Goal: Feedback & Contribution: Contribute content

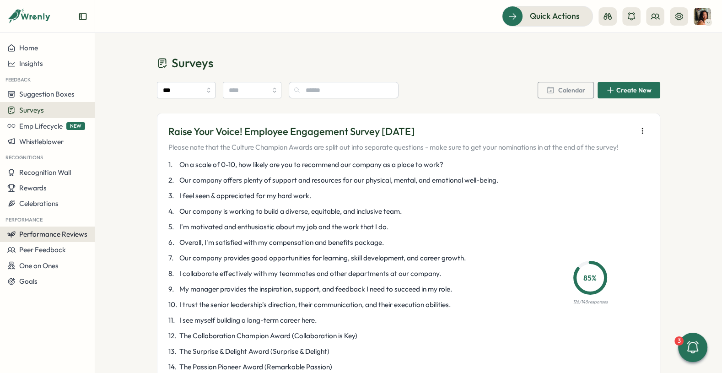
click at [30, 240] on button "Performance Reviews" at bounding box center [47, 235] width 95 height 16
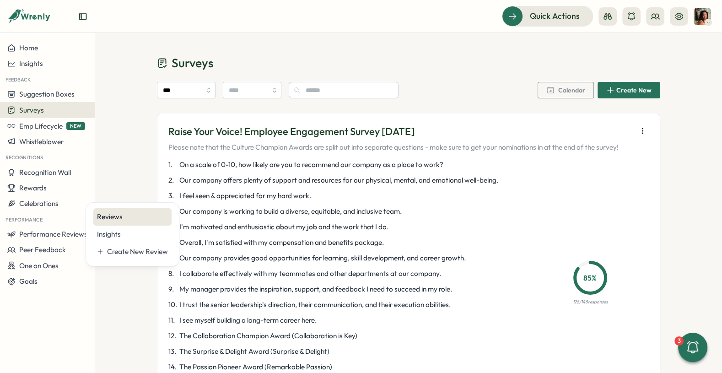
click at [149, 211] on div "Reviews" at bounding box center [132, 216] width 78 height 17
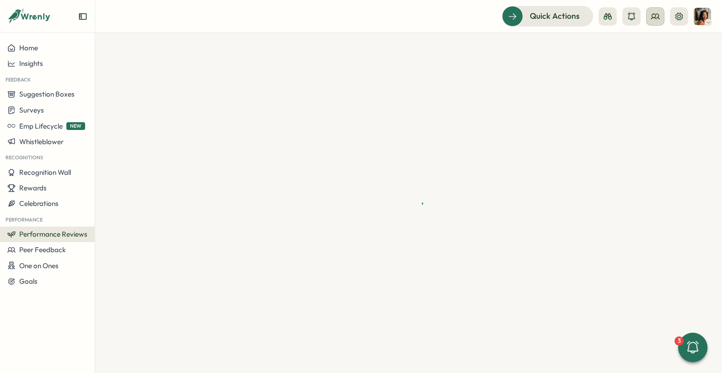
click at [662, 13] on button at bounding box center [655, 16] width 18 height 18
click at [642, 41] on div "Org Members" at bounding box center [656, 45] width 58 height 10
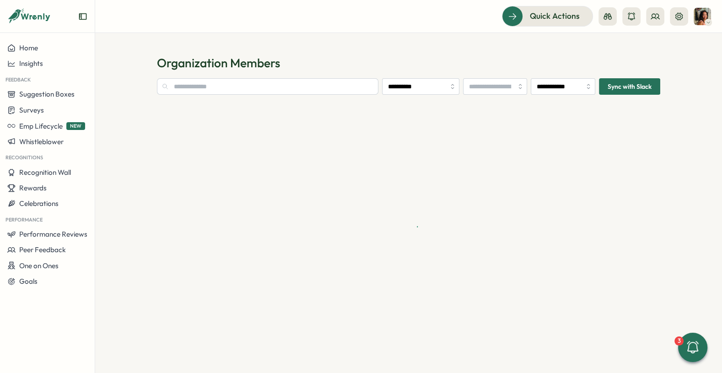
type input "**********"
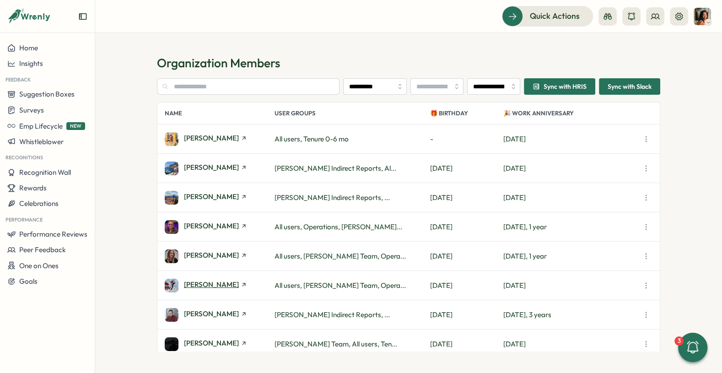
scroll to position [66, 0]
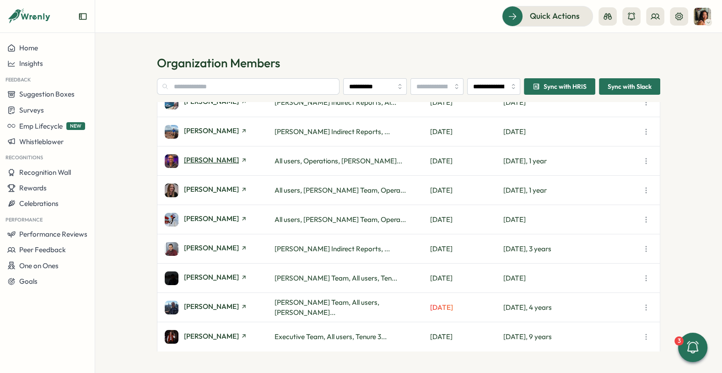
click at [207, 162] on span "[PERSON_NAME]" at bounding box center [211, 160] width 55 height 7
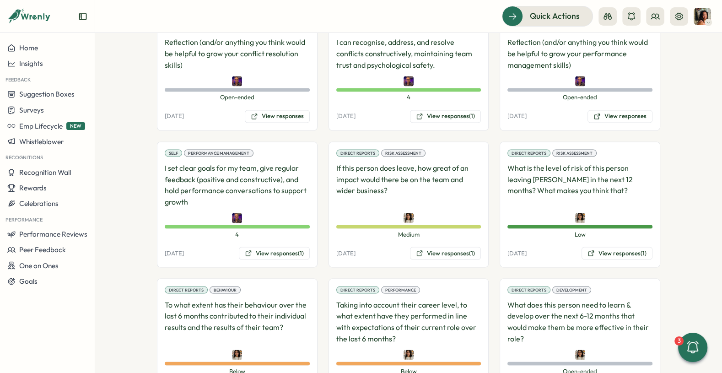
scroll to position [1611, 0]
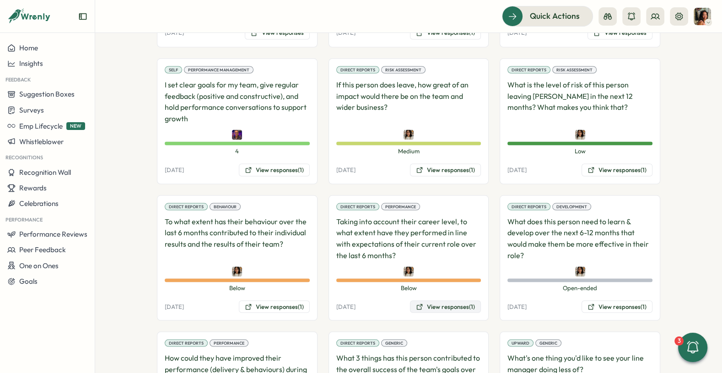
click at [431, 300] on button "View responses (1)" at bounding box center [445, 306] width 71 height 13
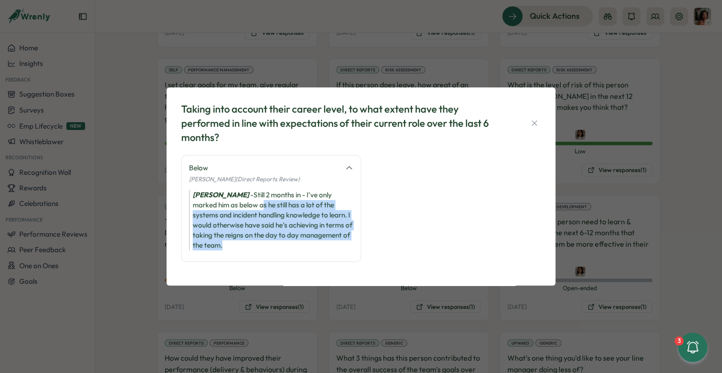
drag, startPoint x: 237, startPoint y: 201, endPoint x: 246, endPoint y: 257, distance: 56.6
click at [246, 257] on div "Below [PERSON_NAME] (Direct Reports Review) [PERSON_NAME] - Still 2 months in -…" at bounding box center [271, 208] width 180 height 107
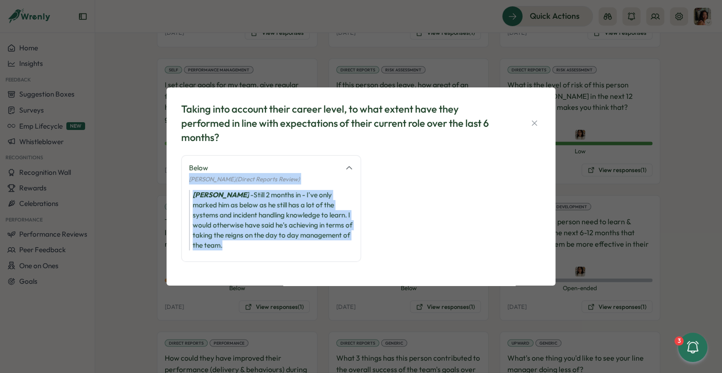
drag, startPoint x: 251, startPoint y: 247, endPoint x: 259, endPoint y: 170, distance: 77.8
click at [260, 170] on div "Below [PERSON_NAME] (Direct Reports Review) [PERSON_NAME] - Still 2 months in -…" at bounding box center [271, 208] width 180 height 107
click at [259, 170] on div "Below" at bounding box center [264, 168] width 151 height 10
drag, startPoint x: 259, startPoint y: 170, endPoint x: 238, endPoint y: 254, distance: 86.5
click at [238, 254] on div "Below [PERSON_NAME] (Direct Reports Review) [PERSON_NAME] - Still 2 months in -…" at bounding box center [271, 208] width 180 height 107
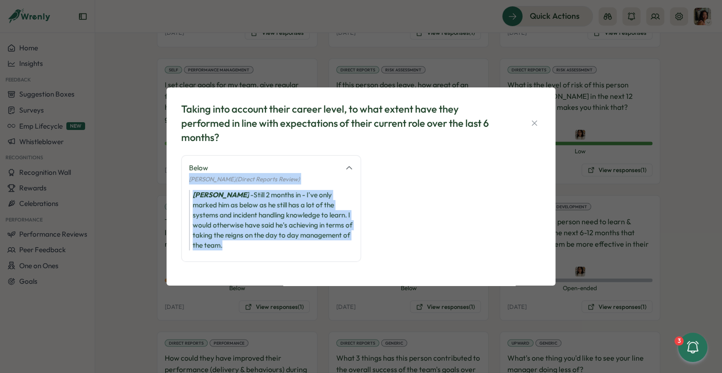
click at [238, 254] on div "Below [PERSON_NAME] (Direct Reports Review) [PERSON_NAME] - Still 2 months in -…" at bounding box center [271, 208] width 180 height 107
drag, startPoint x: 238, startPoint y: 254, endPoint x: 254, endPoint y: 177, distance: 78.6
click at [254, 177] on div "Below [PERSON_NAME] (Direct Reports Review) [PERSON_NAME] - Still 2 months in -…" at bounding box center [271, 208] width 180 height 107
click at [254, 177] on span "[PERSON_NAME] (Direct Reports Review)" at bounding box center [244, 178] width 111 height 7
drag, startPoint x: 250, startPoint y: 174, endPoint x: 215, endPoint y: 257, distance: 90.5
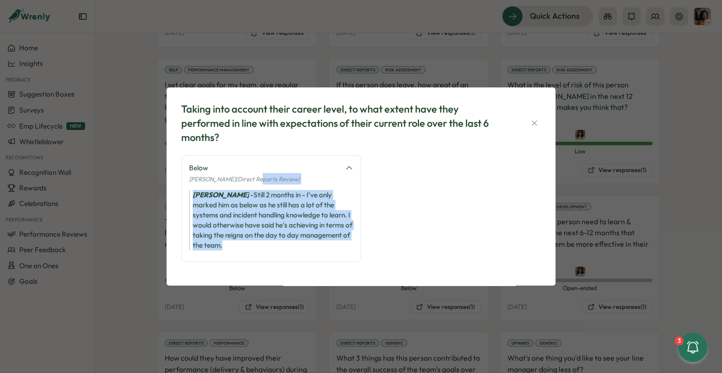
click at [215, 257] on div "Below [PERSON_NAME] (Direct Reports Review) [PERSON_NAME] - Still 2 months in -…" at bounding box center [271, 208] width 180 height 107
drag, startPoint x: 215, startPoint y: 253, endPoint x: 213, endPoint y: 176, distance: 76.9
click at [213, 176] on div "Below [PERSON_NAME] (Direct Reports Review) [PERSON_NAME] - Still 2 months in -…" at bounding box center [271, 208] width 180 height 107
click at [213, 176] on span "[PERSON_NAME] (Direct Reports Review)" at bounding box center [244, 178] width 111 height 7
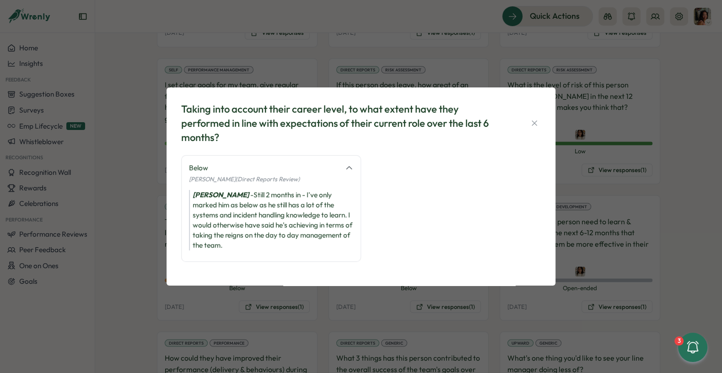
click at [108, 251] on div "Taking into account their career level, to what extent have they performed in l…" at bounding box center [361, 186] width 722 height 373
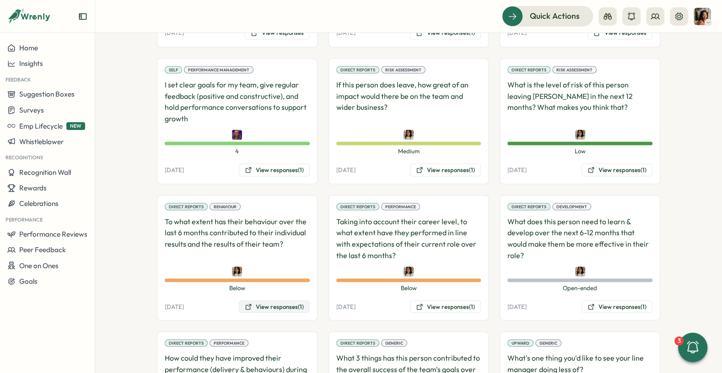
click at [292, 300] on button "View responses (1)" at bounding box center [274, 306] width 71 height 13
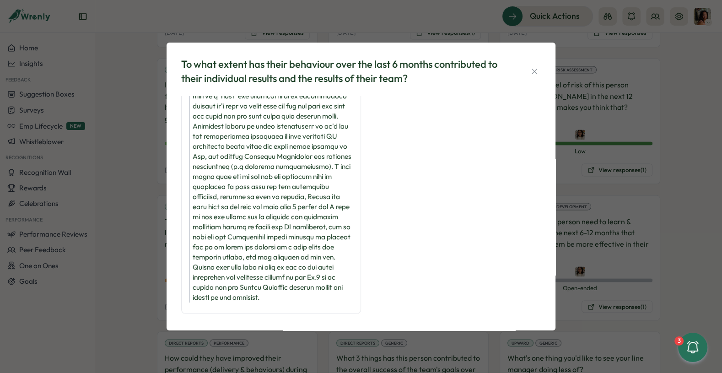
scroll to position [66, 0]
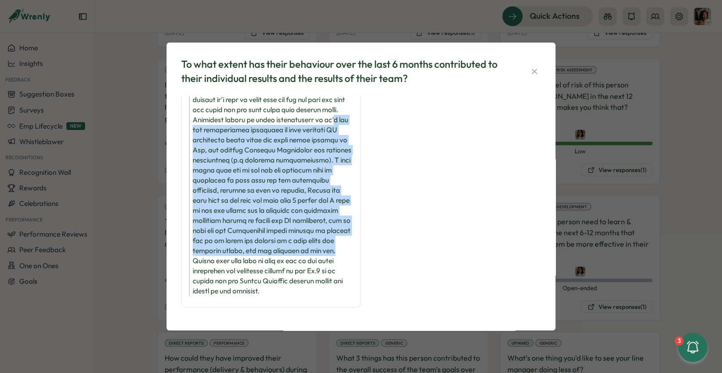
drag, startPoint x: 253, startPoint y: 134, endPoint x: 252, endPoint y: 260, distance: 125.9
click at [252, 260] on div "[PERSON_NAME] -" at bounding box center [271, 181] width 164 height 232
drag, startPoint x: 252, startPoint y: 260, endPoint x: 257, endPoint y: 115, distance: 145.2
click at [257, 115] on div "[PERSON_NAME] -" at bounding box center [271, 181] width 164 height 232
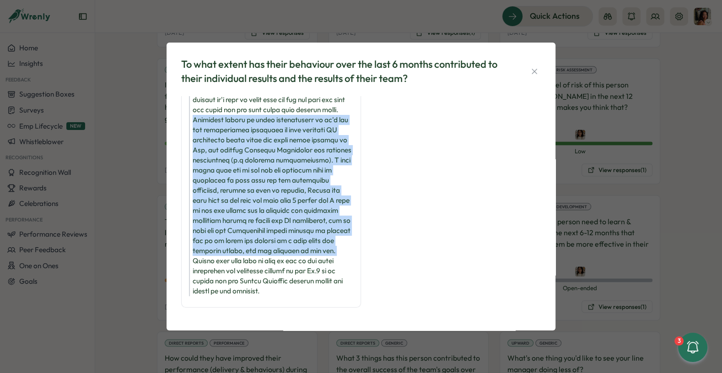
click at [257, 115] on div "[PERSON_NAME] -" at bounding box center [271, 181] width 164 height 232
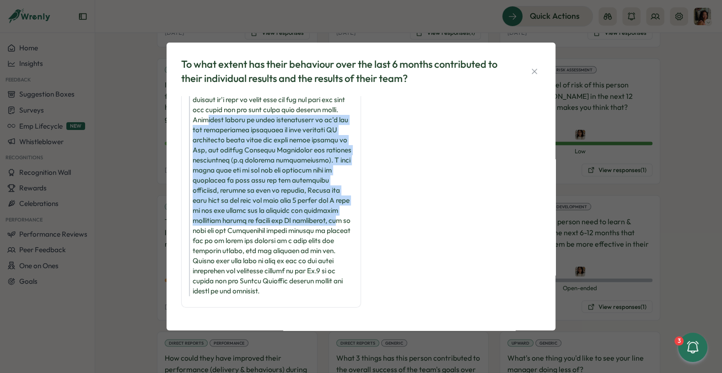
drag, startPoint x: 257, startPoint y: 115, endPoint x: 256, endPoint y: 228, distance: 112.6
click at [257, 228] on div "[PERSON_NAME] -" at bounding box center [271, 181] width 164 height 232
click at [256, 228] on div "[PERSON_NAME] -" at bounding box center [271, 181] width 164 height 232
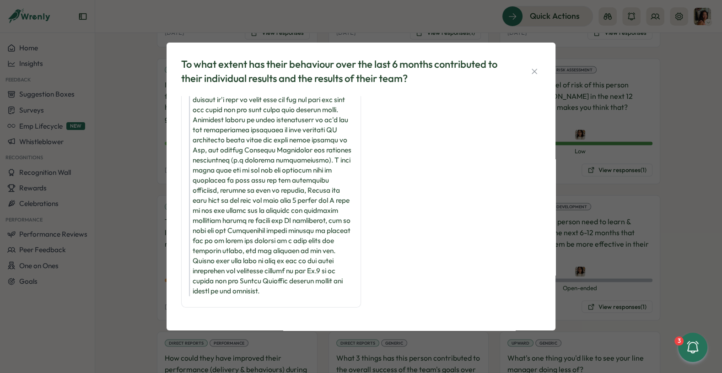
drag, startPoint x: 256, startPoint y: 278, endPoint x: 260, endPoint y: 146, distance: 132.4
click at [261, 146] on div "[PERSON_NAME] -" at bounding box center [271, 181] width 164 height 232
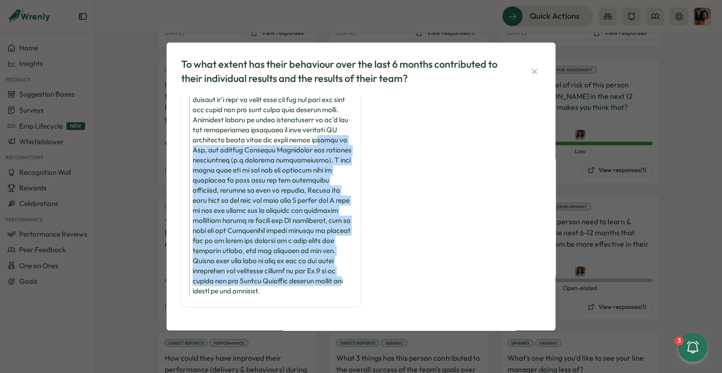
drag, startPoint x: 260, startPoint y: 146, endPoint x: 244, endPoint y: 292, distance: 147.0
click at [244, 292] on div "[PERSON_NAME] -" at bounding box center [271, 181] width 164 height 232
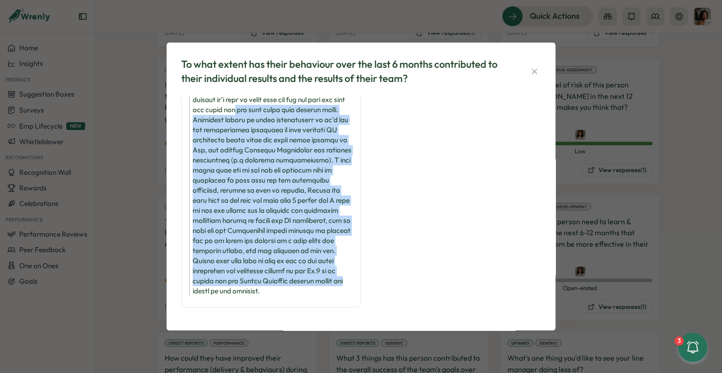
drag, startPoint x: 244, startPoint y: 292, endPoint x: 265, endPoint y: 112, distance: 181.6
click at [266, 112] on div "[PERSON_NAME] -" at bounding box center [271, 181] width 164 height 232
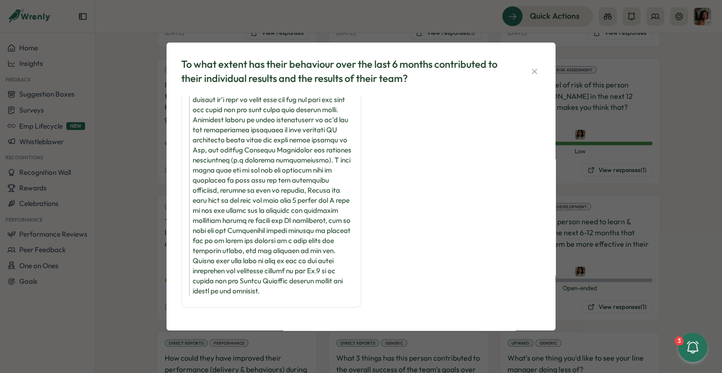
click at [265, 112] on div "[PERSON_NAME] -" at bounding box center [271, 181] width 164 height 232
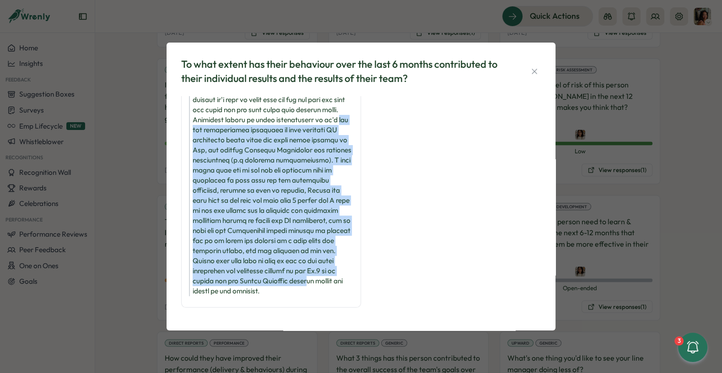
drag, startPoint x: 257, startPoint y: 130, endPoint x: 208, endPoint y: 286, distance: 163.7
click at [208, 287] on div "[PERSON_NAME] -" at bounding box center [271, 181] width 164 height 232
click at [208, 286] on div "[PERSON_NAME] -" at bounding box center [271, 181] width 164 height 232
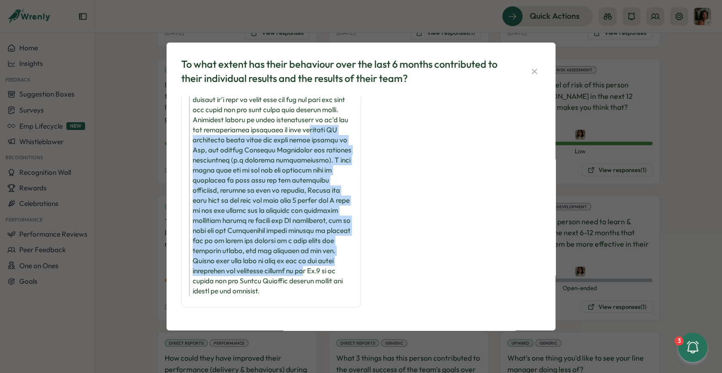
drag, startPoint x: 208, startPoint y: 286, endPoint x: 257, endPoint y: 139, distance: 154.5
click at [257, 139] on div "[PERSON_NAME] -" at bounding box center [271, 181] width 164 height 232
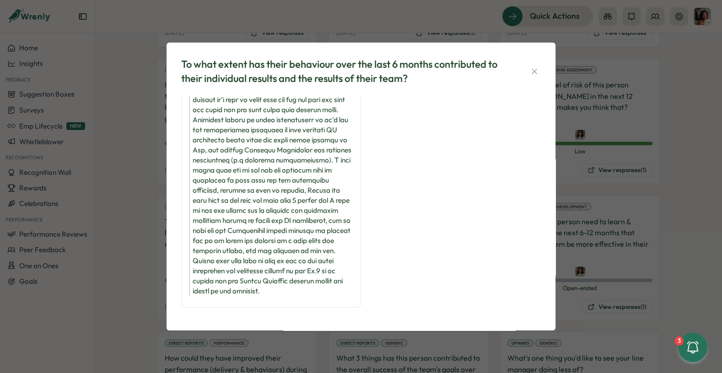
click at [257, 139] on div "[PERSON_NAME] -" at bounding box center [271, 181] width 164 height 232
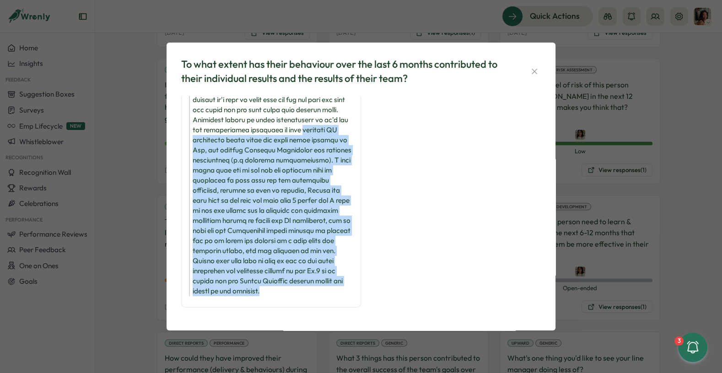
drag, startPoint x: 257, startPoint y: 139, endPoint x: 227, endPoint y: 296, distance: 159.5
click at [227, 296] on div "Below [PERSON_NAME] (Direct Reports Review) [PERSON_NAME] -" at bounding box center [271, 169] width 180 height 278
drag, startPoint x: 227, startPoint y: 296, endPoint x: 261, endPoint y: 150, distance: 150.0
click at [261, 151] on div "Below [PERSON_NAME] (Direct Reports Review) [PERSON_NAME] -" at bounding box center [271, 169] width 180 height 278
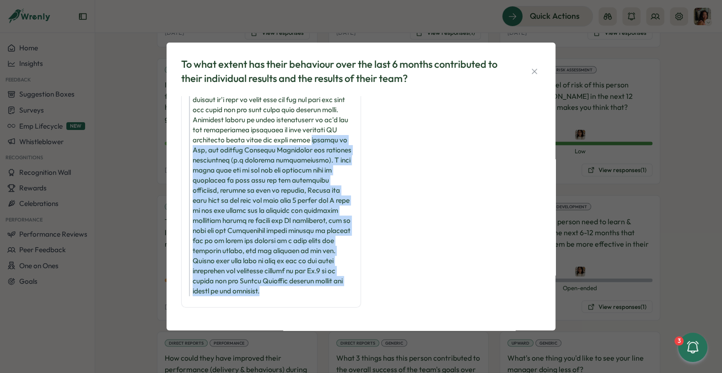
click at [261, 150] on div "[PERSON_NAME] -" at bounding box center [271, 181] width 164 height 232
drag, startPoint x: 261, startPoint y: 150, endPoint x: 235, endPoint y: 303, distance: 155.1
click at [235, 303] on div "Below [PERSON_NAME] (Direct Reports Review) [PERSON_NAME] -" at bounding box center [271, 169] width 180 height 278
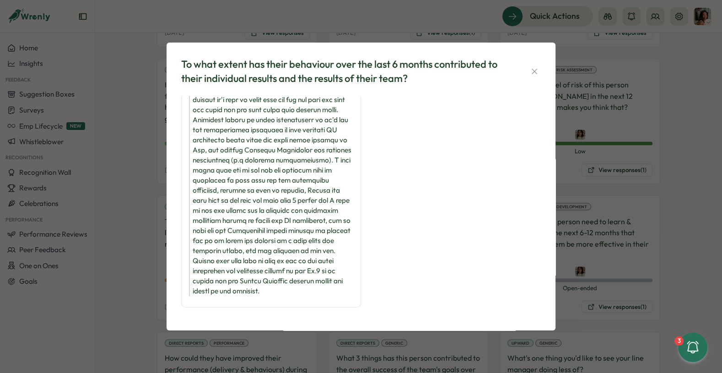
click at [136, 270] on div "To what extent has their behaviour over the last 6 months contributed to their …" at bounding box center [361, 186] width 722 height 373
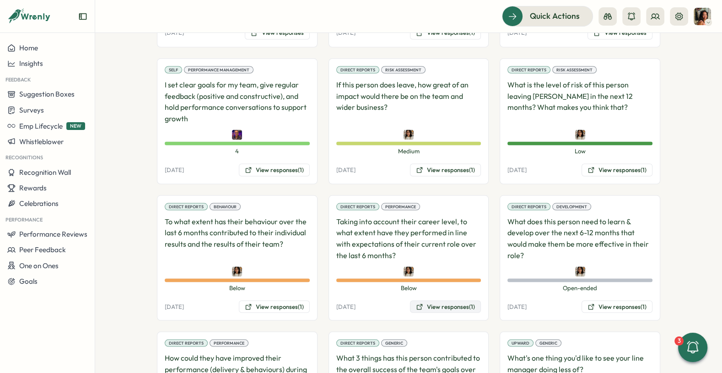
click at [436, 300] on button "View responses (1)" at bounding box center [445, 306] width 71 height 13
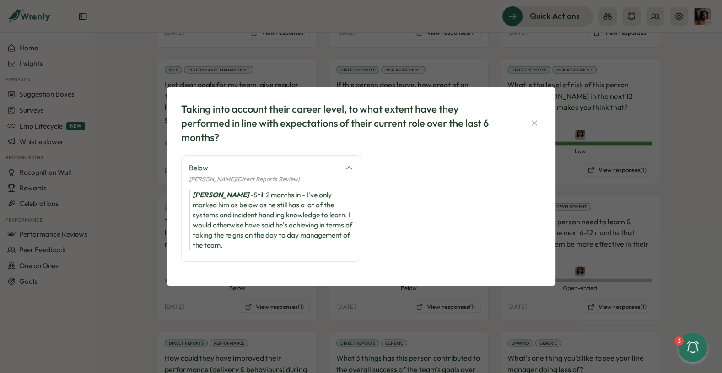
click at [147, 166] on div "Taking into account their career level, to what extent have they performed in l…" at bounding box center [361, 186] width 722 height 373
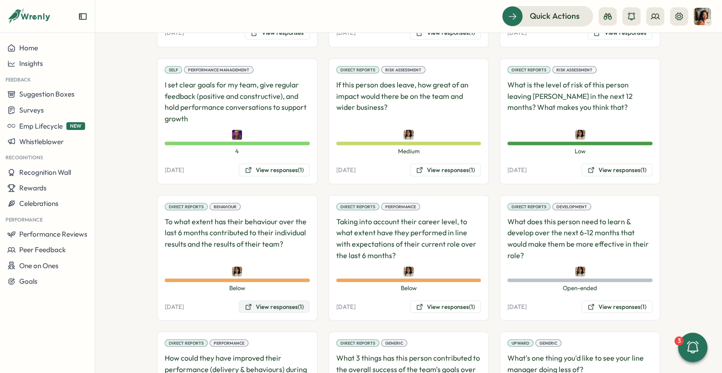
click at [256, 300] on button "View responses (1)" at bounding box center [274, 306] width 71 height 13
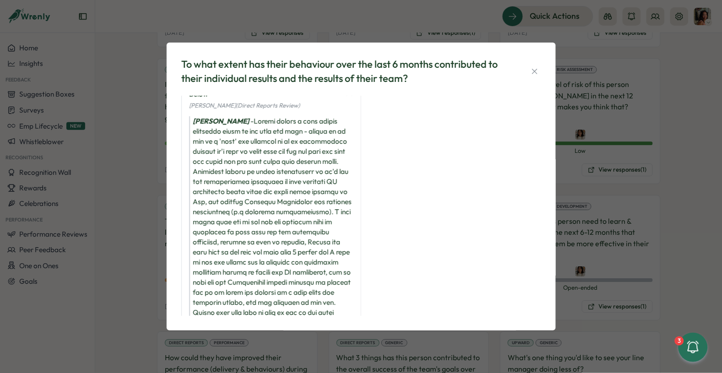
scroll to position [0, 0]
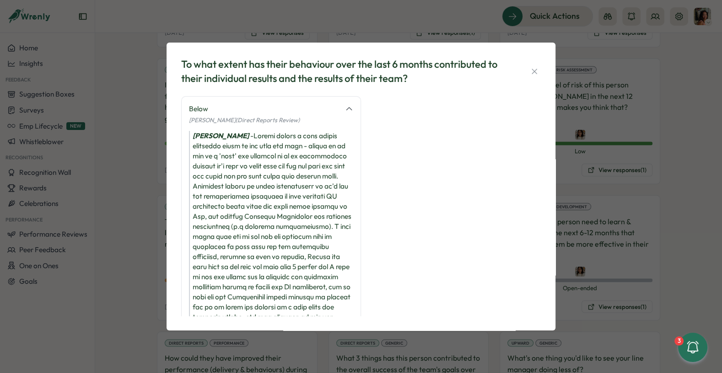
click at [153, 239] on div "To what extent has their behaviour over the last 6 months contributed to their …" at bounding box center [361, 186] width 722 height 373
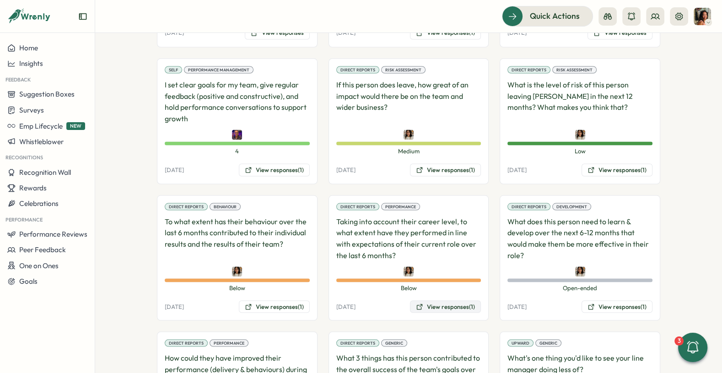
click at [410, 300] on button "View responses (1)" at bounding box center [445, 306] width 71 height 13
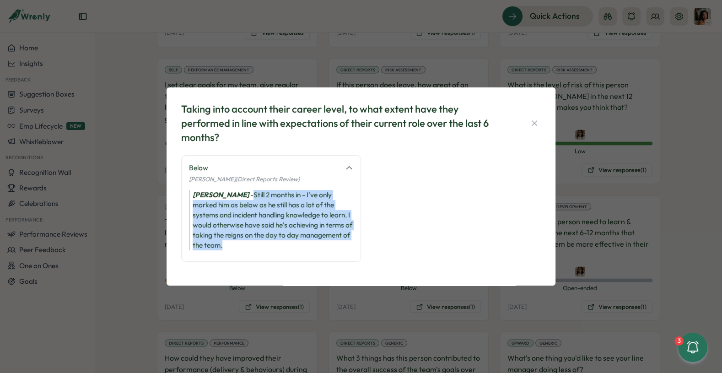
drag, startPoint x: 240, startPoint y: 192, endPoint x: 240, endPoint y: 246, distance: 54.0
click at [240, 245] on div "[PERSON_NAME] - Still 2 months in - I've only marked him as below as he still h…" at bounding box center [271, 220] width 164 height 60
click at [240, 246] on div "[PERSON_NAME] - Still 2 months in - I've only marked him as below as he still h…" at bounding box center [271, 220] width 164 height 60
drag, startPoint x: 240, startPoint y: 246, endPoint x: 210, endPoint y: 175, distance: 76.7
click at [210, 176] on div "Below [PERSON_NAME] (Direct Reports Review) [PERSON_NAME] - Still 2 months in -…" at bounding box center [271, 208] width 180 height 107
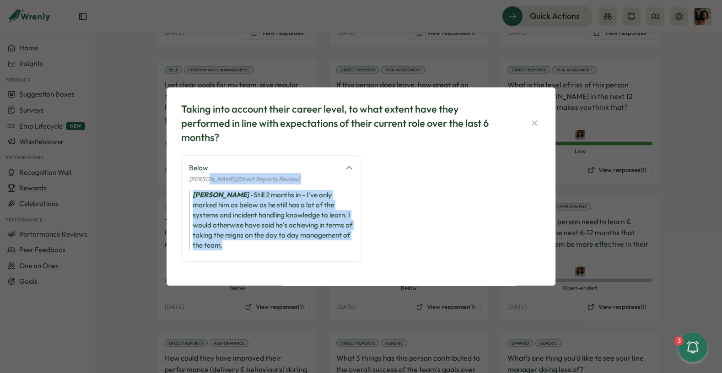
click at [210, 175] on span "[PERSON_NAME] (Direct Reports Review)" at bounding box center [244, 178] width 111 height 7
drag, startPoint x: 197, startPoint y: 164, endPoint x: 201, endPoint y: 248, distance: 83.4
click at [201, 248] on div "Below [PERSON_NAME] (Direct Reports Review) [PERSON_NAME] - Still 2 months in -…" at bounding box center [271, 208] width 180 height 107
click at [201, 248] on div "[PERSON_NAME] - Still 2 months in - I've only marked him as below as he still h…" at bounding box center [271, 220] width 164 height 60
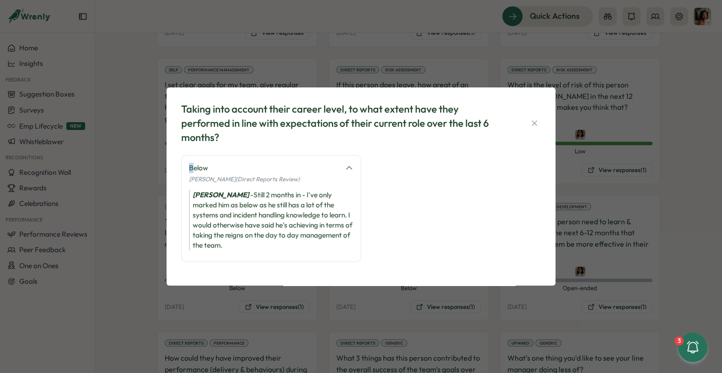
drag, startPoint x: 193, startPoint y: 166, endPoint x: 180, endPoint y: 166, distance: 12.4
click at [181, 166] on div "Below [PERSON_NAME] (Direct Reports Review) [PERSON_NAME] - Still 2 months in -…" at bounding box center [271, 208] width 180 height 107
click at [180, 166] on div "Taking into account their career level, to what extent have they performed in l…" at bounding box center [361, 186] width 367 height 176
click at [539, 121] on button "button" at bounding box center [534, 123] width 13 height 13
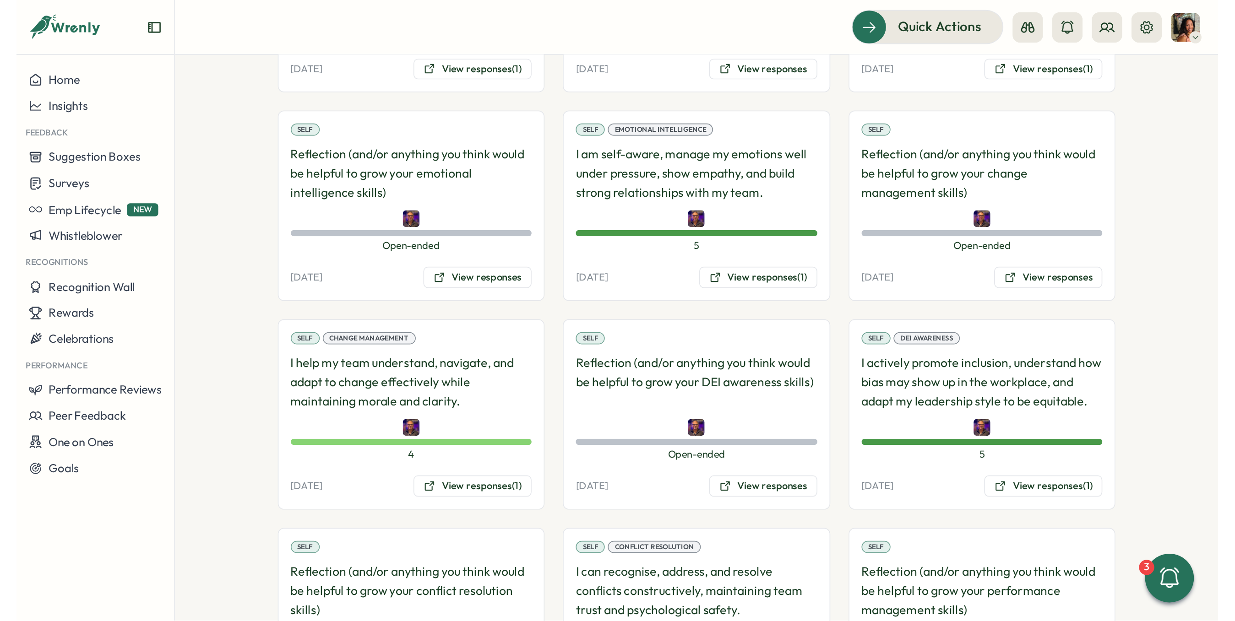
scroll to position [987, 0]
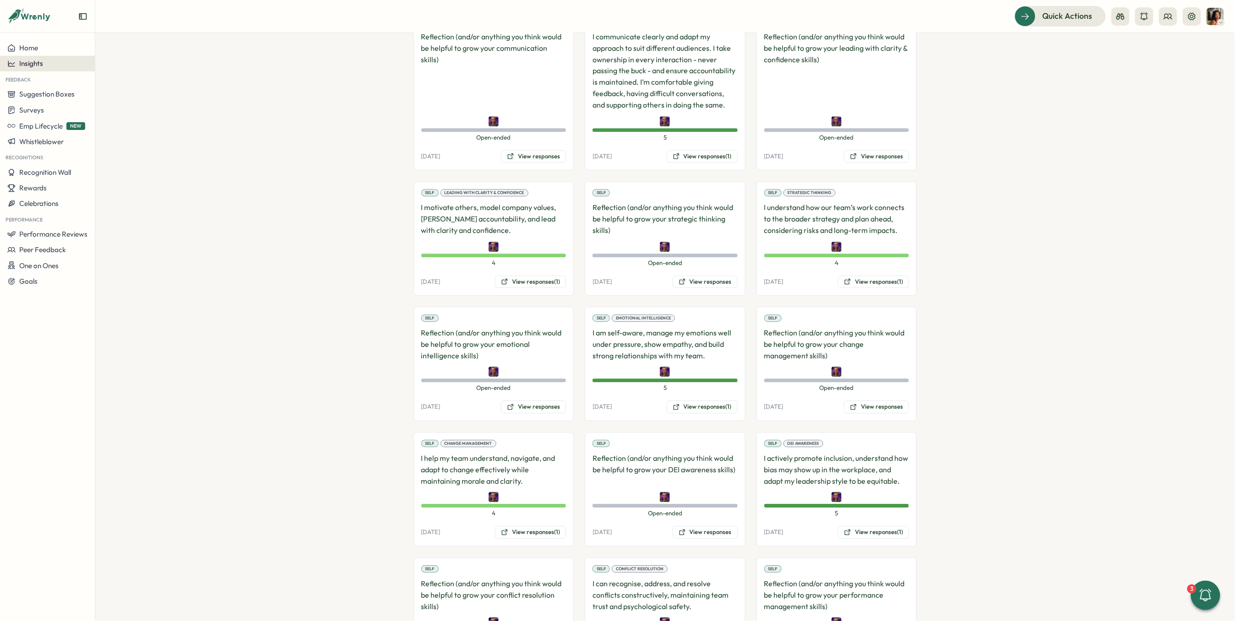
click at [65, 60] on div "Insights" at bounding box center [47, 64] width 80 height 8
click at [137, 94] on div "Performance Review" at bounding box center [129, 90] width 65 height 10
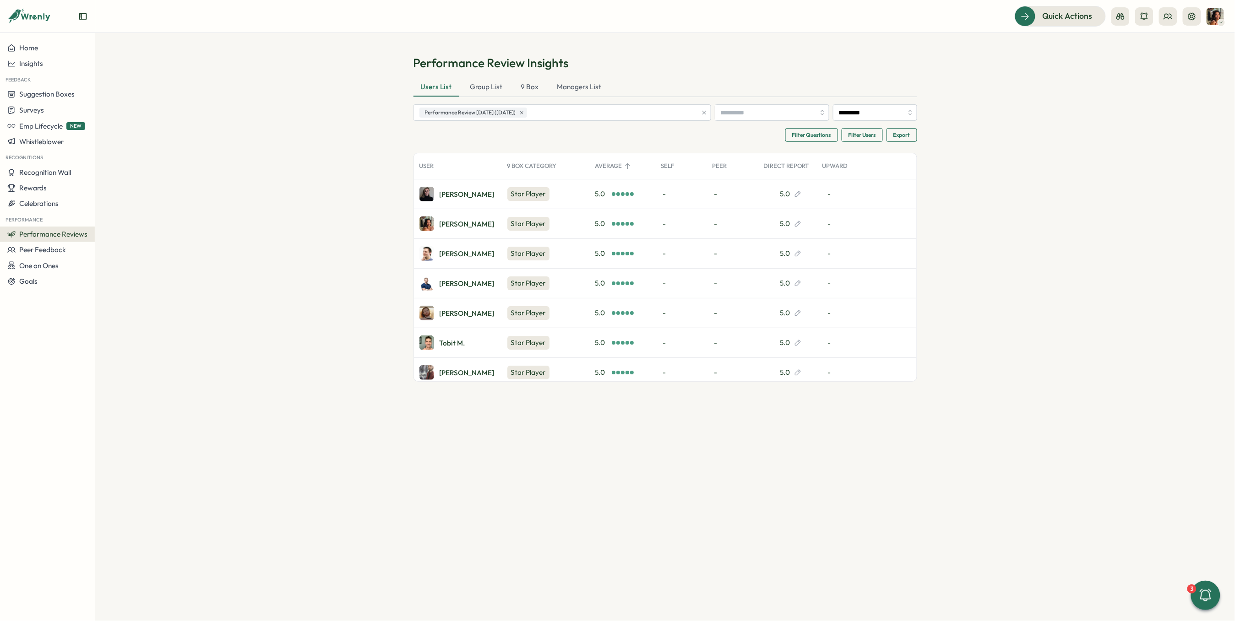
click at [722, 139] on span "Filter Users" at bounding box center [861, 135] width 27 height 13
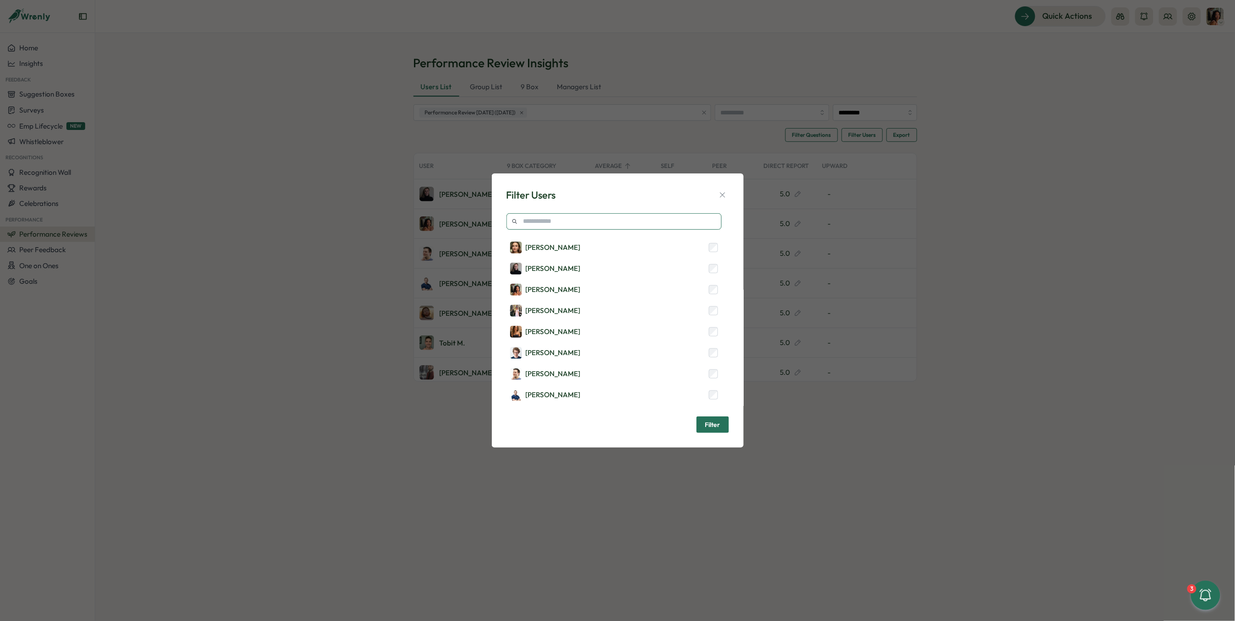
click at [639, 218] on input "text" at bounding box center [613, 221] width 215 height 16
click at [722, 190] on button "button" at bounding box center [722, 195] width 13 height 13
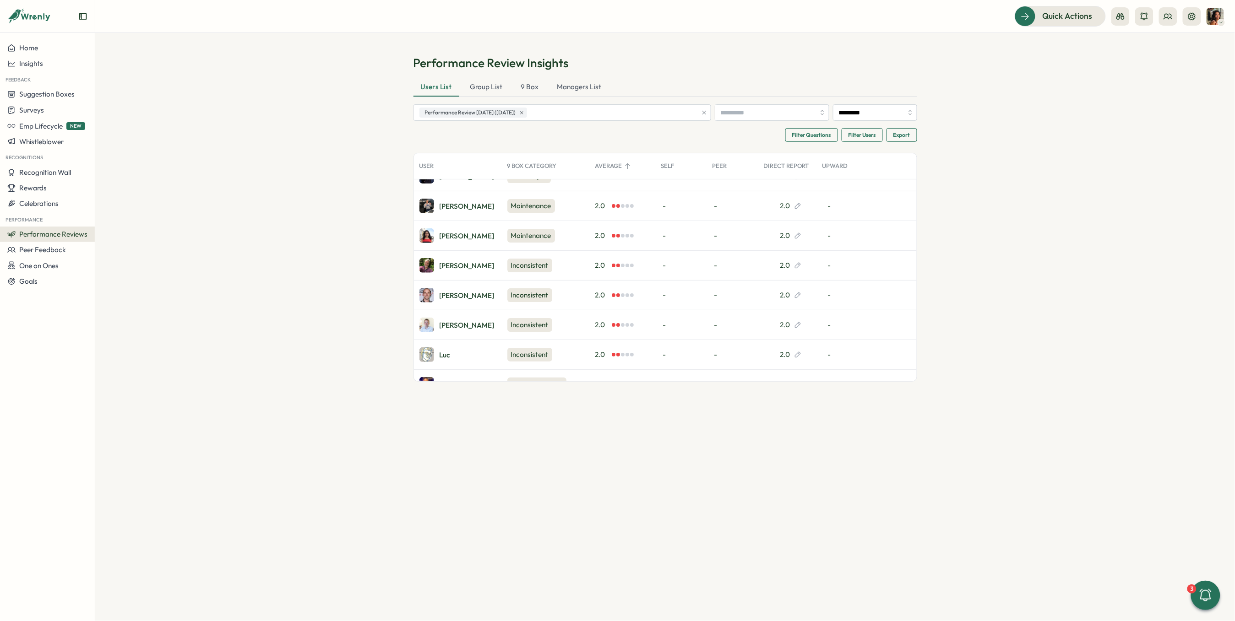
scroll to position [3187, 0]
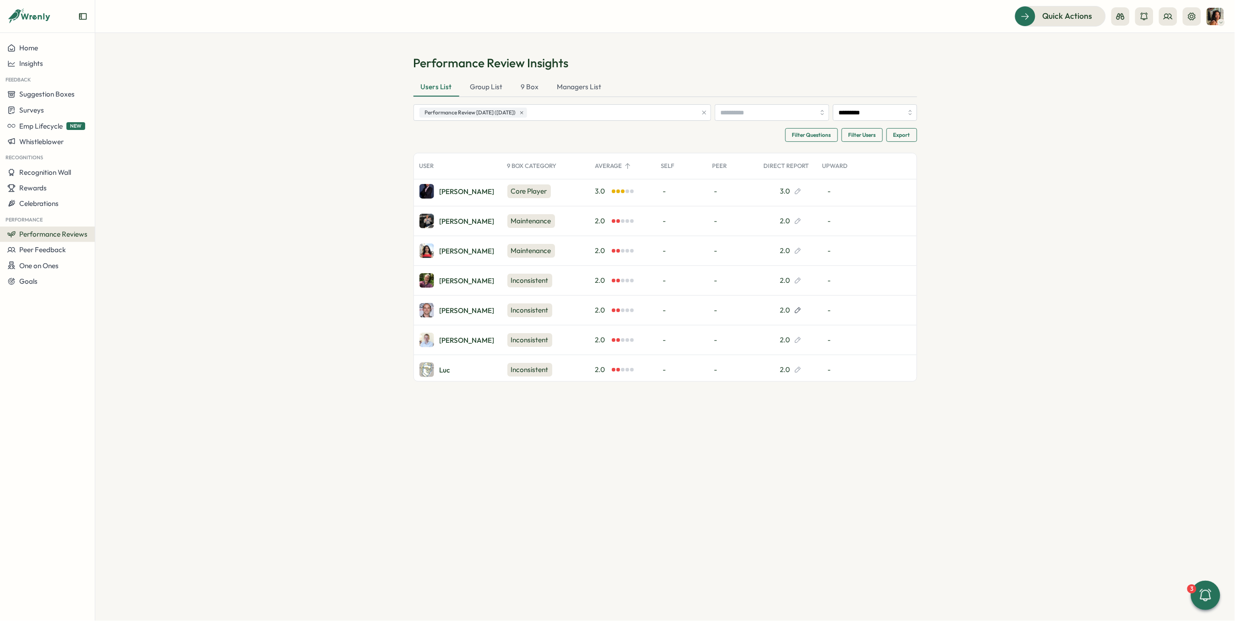
click at [722, 314] on icon at bounding box center [797, 310] width 7 height 7
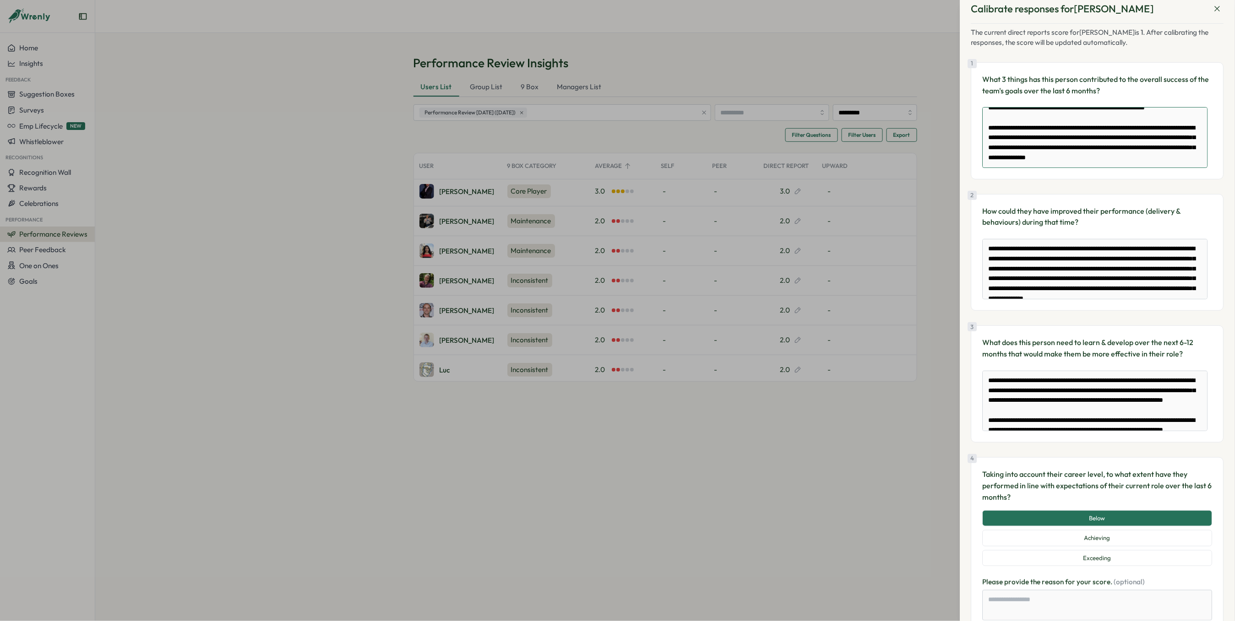
scroll to position [0, 0]
drag, startPoint x: 1045, startPoint y: 160, endPoint x: 983, endPoint y: 53, distance: 123.7
click at [722, 53] on div "**********" at bounding box center [1097, 609] width 253 height 1171
paste textarea "**********"
type textarea "*"
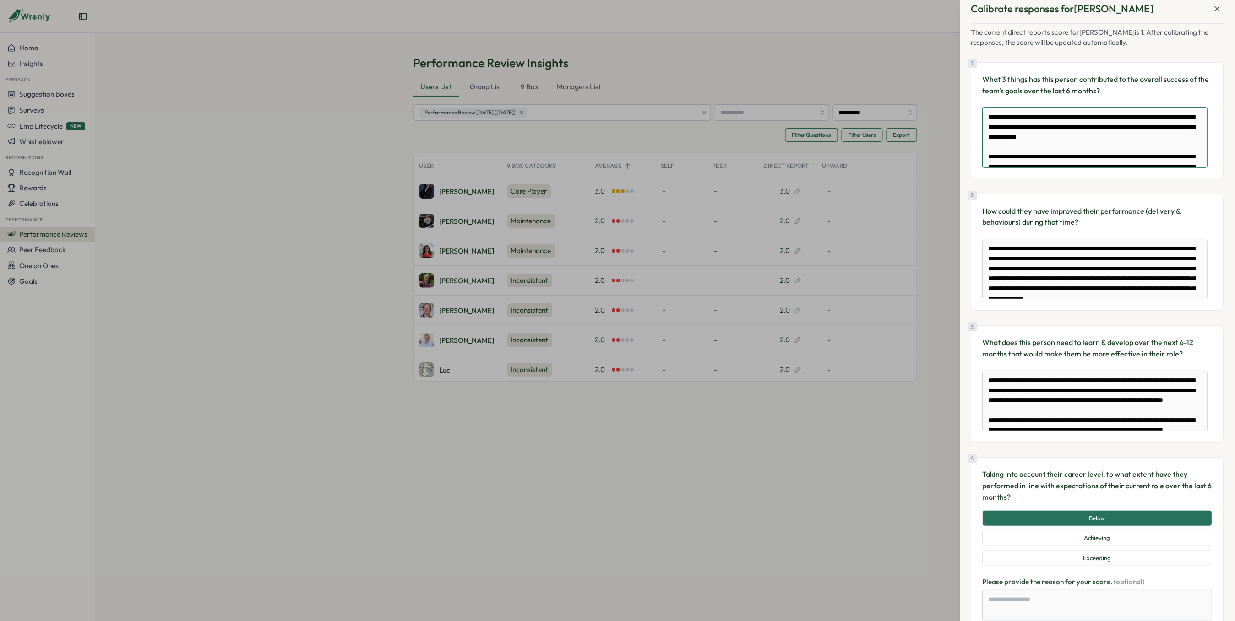
scroll to position [103, 0]
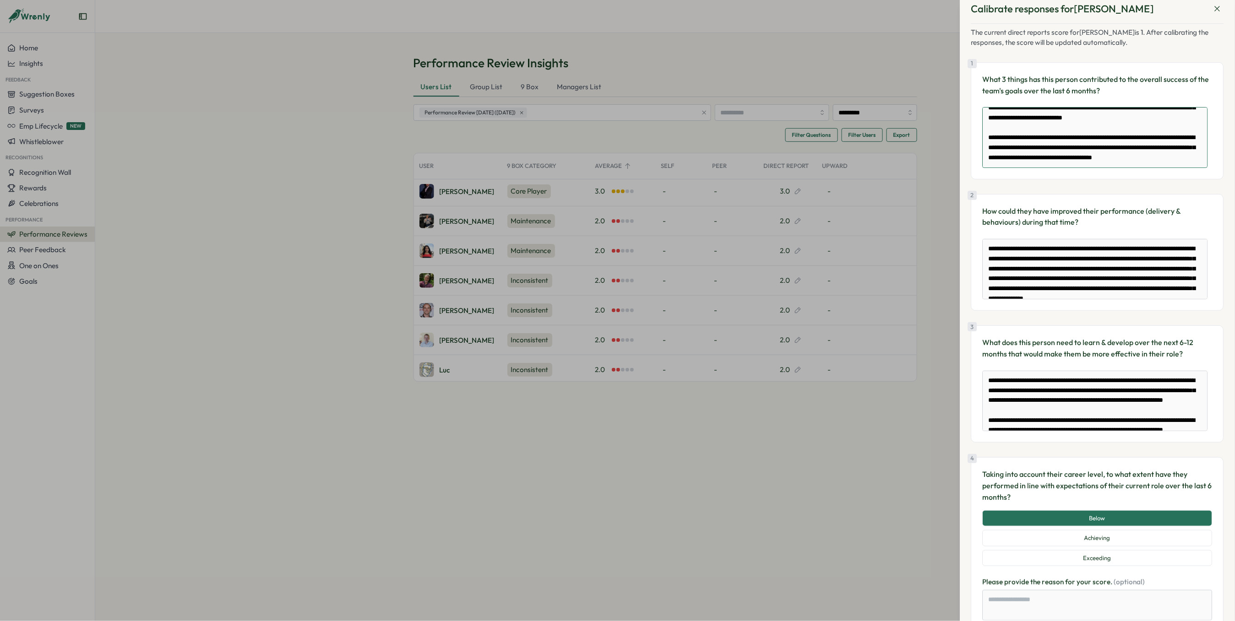
type textarea "**********"
drag, startPoint x: 988, startPoint y: 247, endPoint x: 1012, endPoint y: 343, distance: 98.5
click at [722, 343] on div "**********" at bounding box center [1097, 609] width 253 height 1171
type textarea "*"
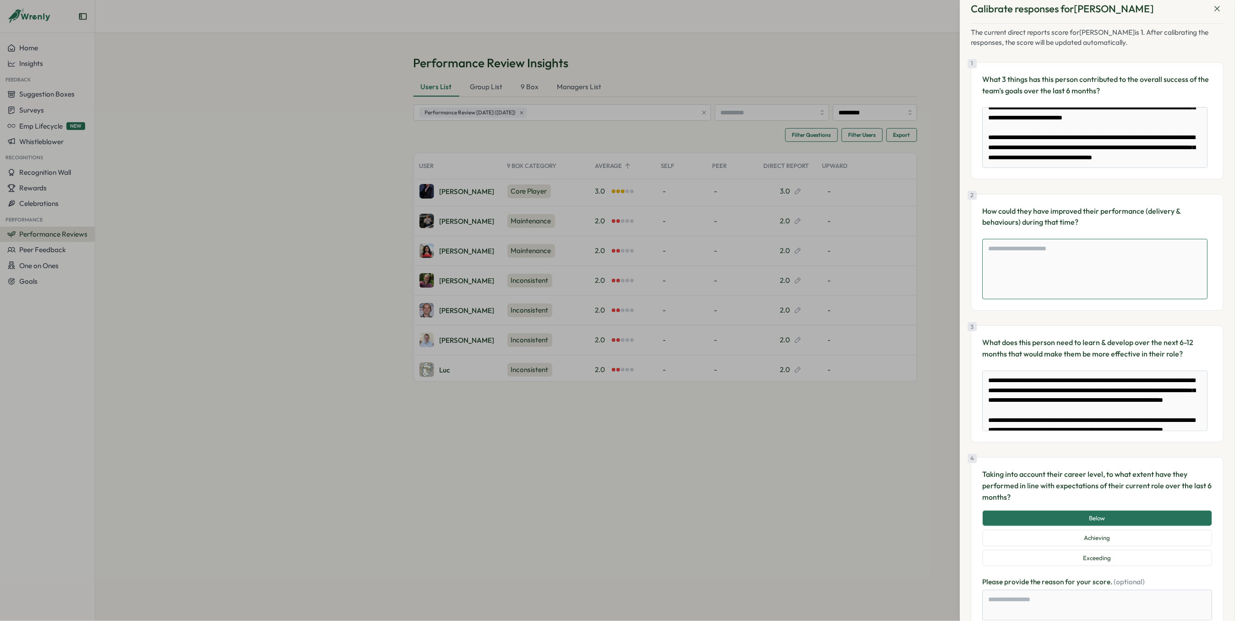
scroll to position [0, 0]
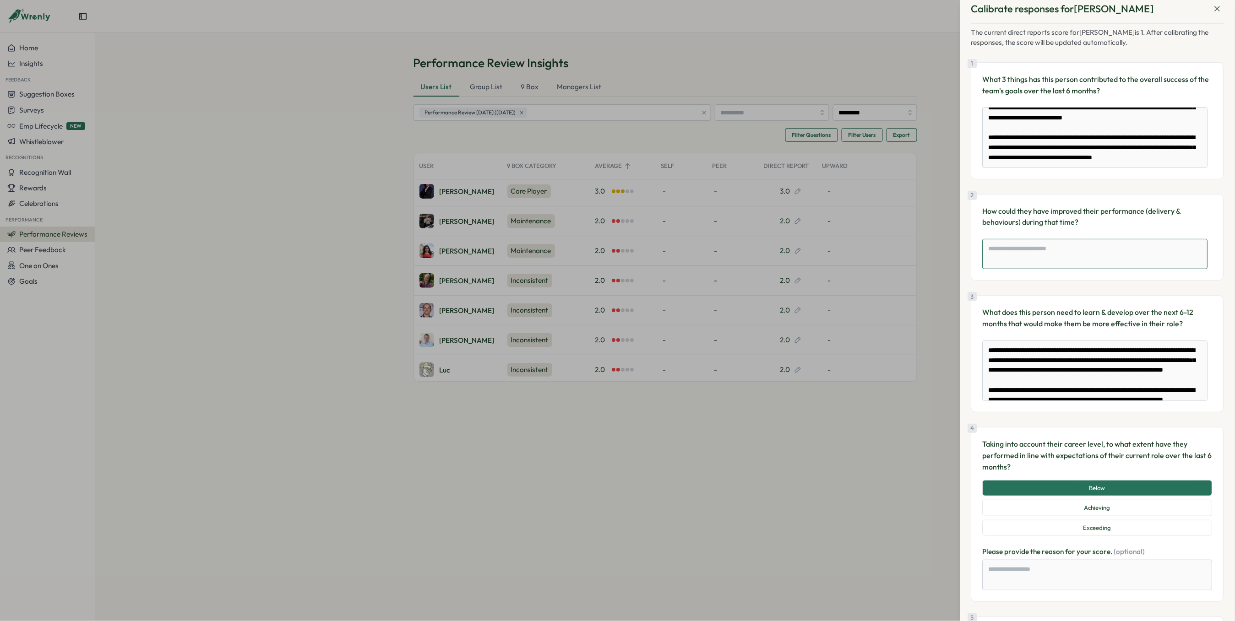
paste textarea "**********"
type textarea "*"
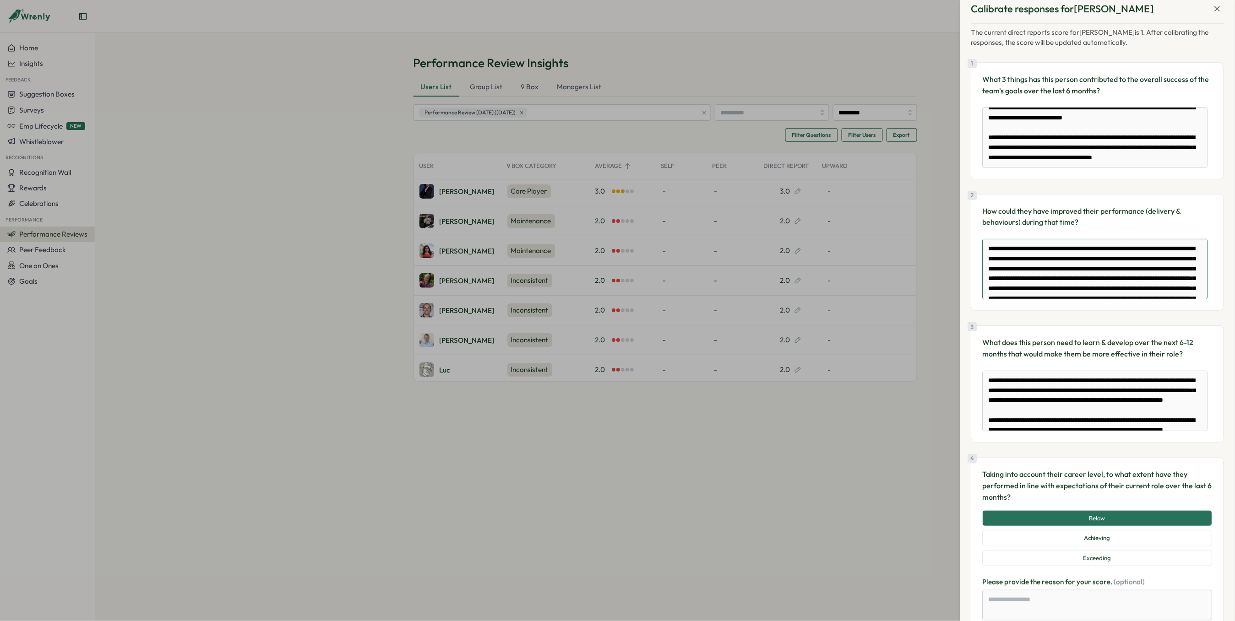
scroll to position [212, 0]
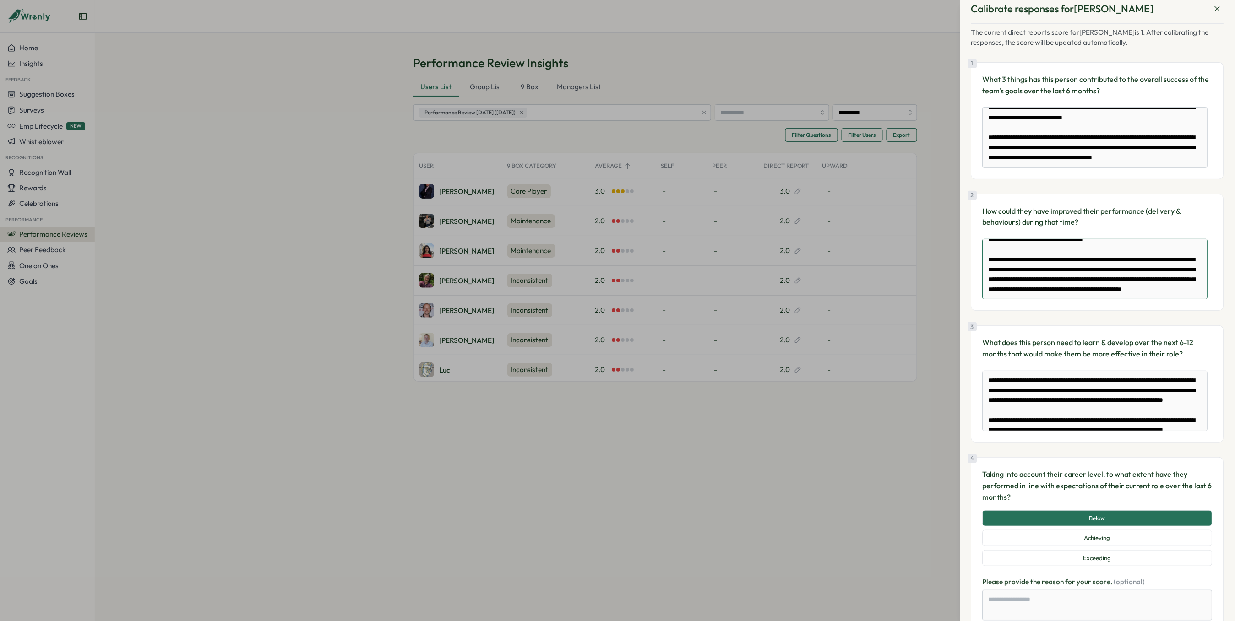
type textarea "**********"
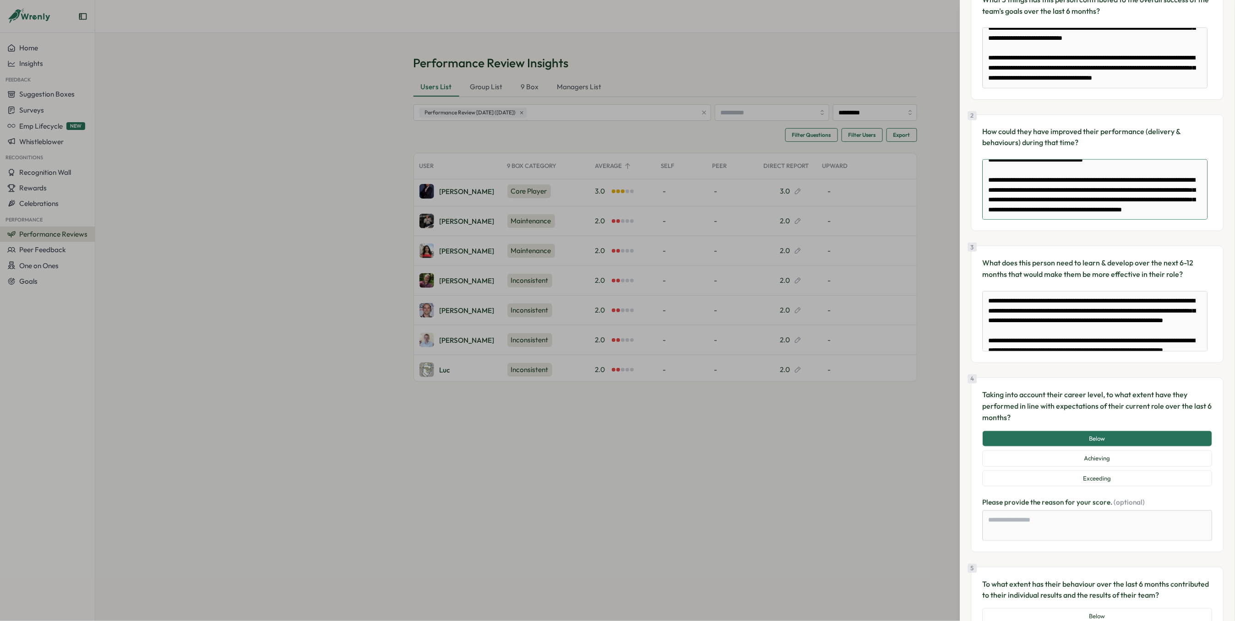
scroll to position [93, 0]
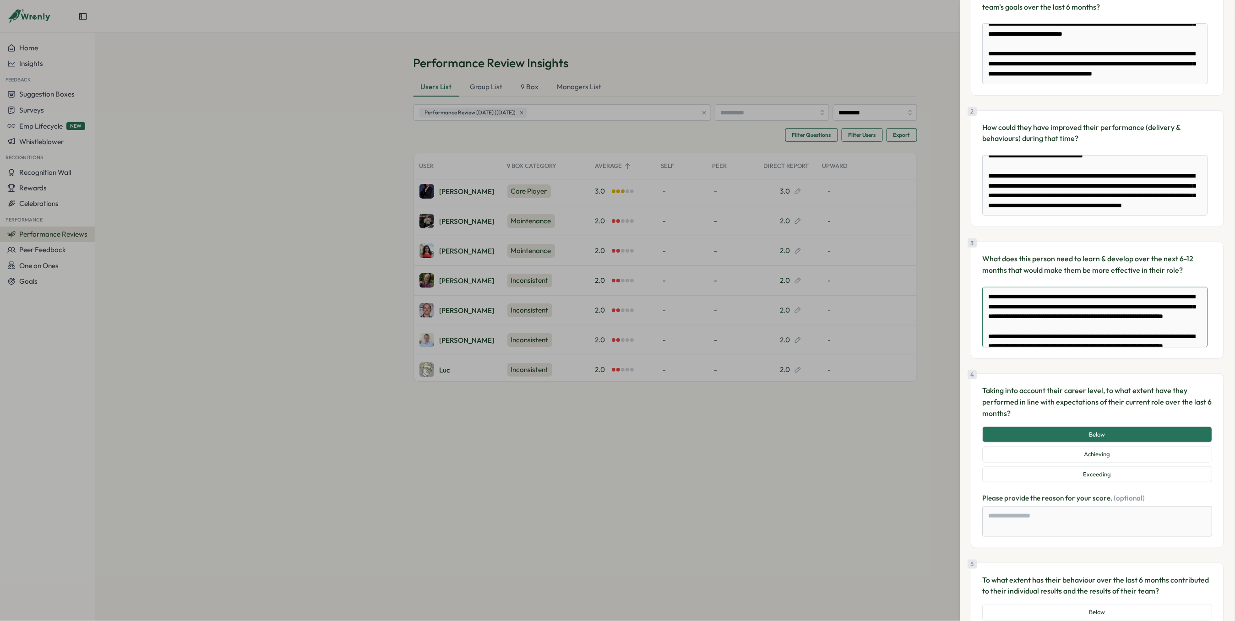
click at [722, 312] on textarea "**********" at bounding box center [1094, 317] width 225 height 60
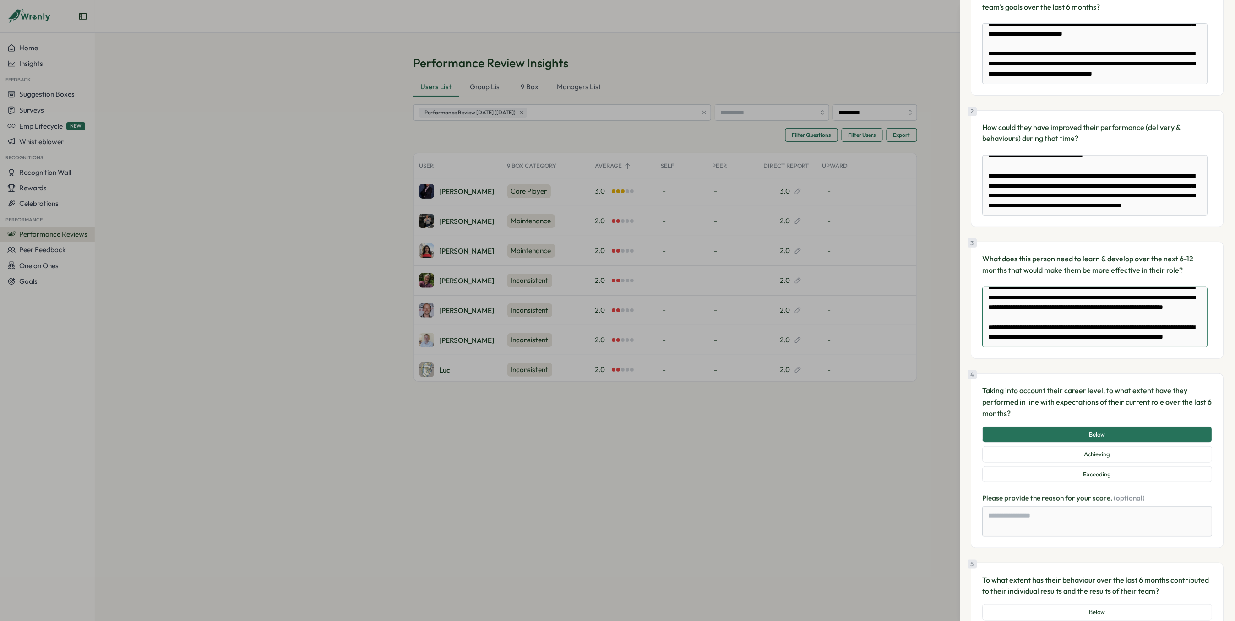
drag, startPoint x: 987, startPoint y: 300, endPoint x: 1144, endPoint y: 374, distance: 173.2
click at [722, 373] on div "**********" at bounding box center [1097, 525] width 253 height 1171
type textarea "*"
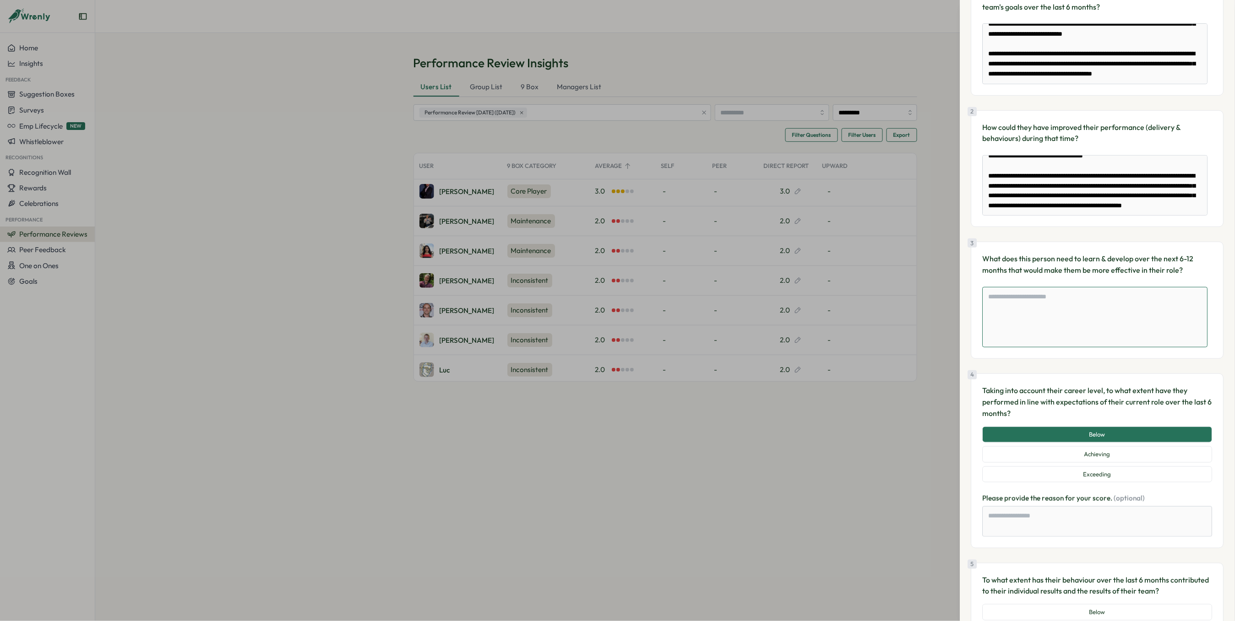
scroll to position [0, 0]
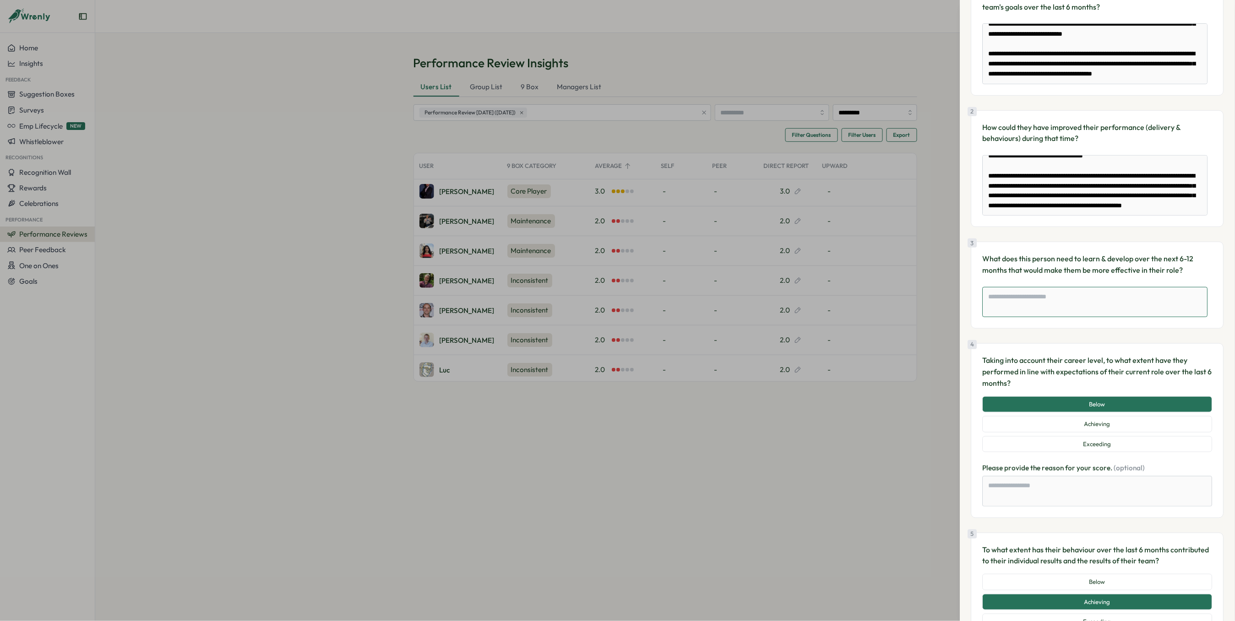
paste textarea "**********"
type textarea "*"
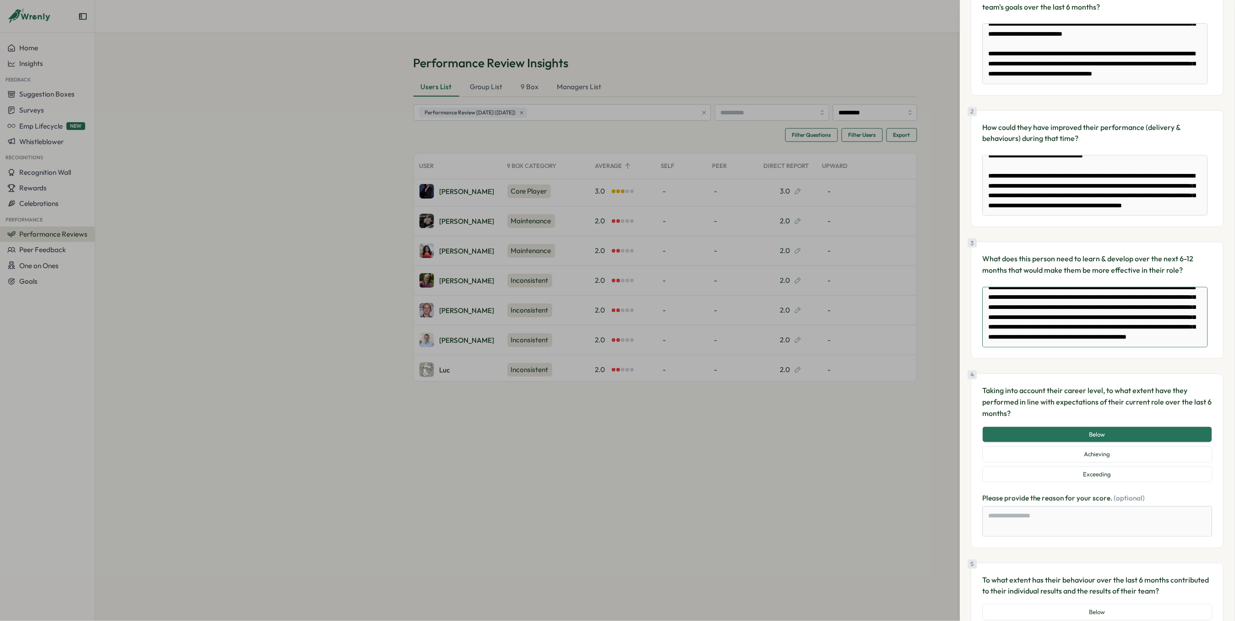
type textarea "**********"
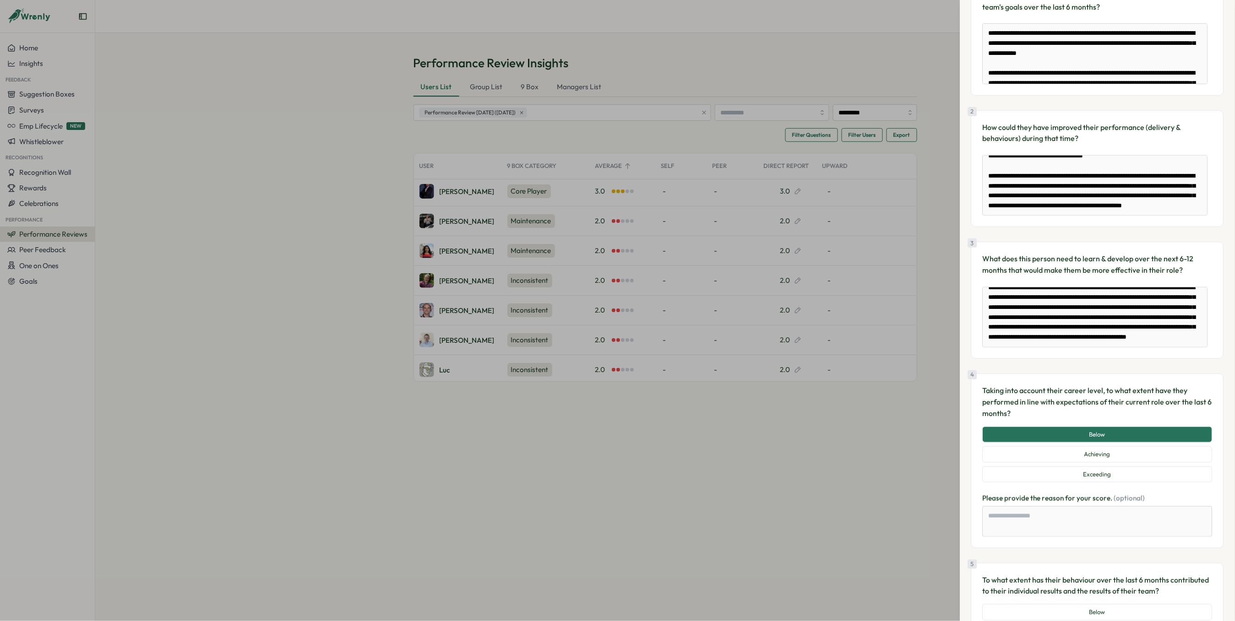
scroll to position [634, 0]
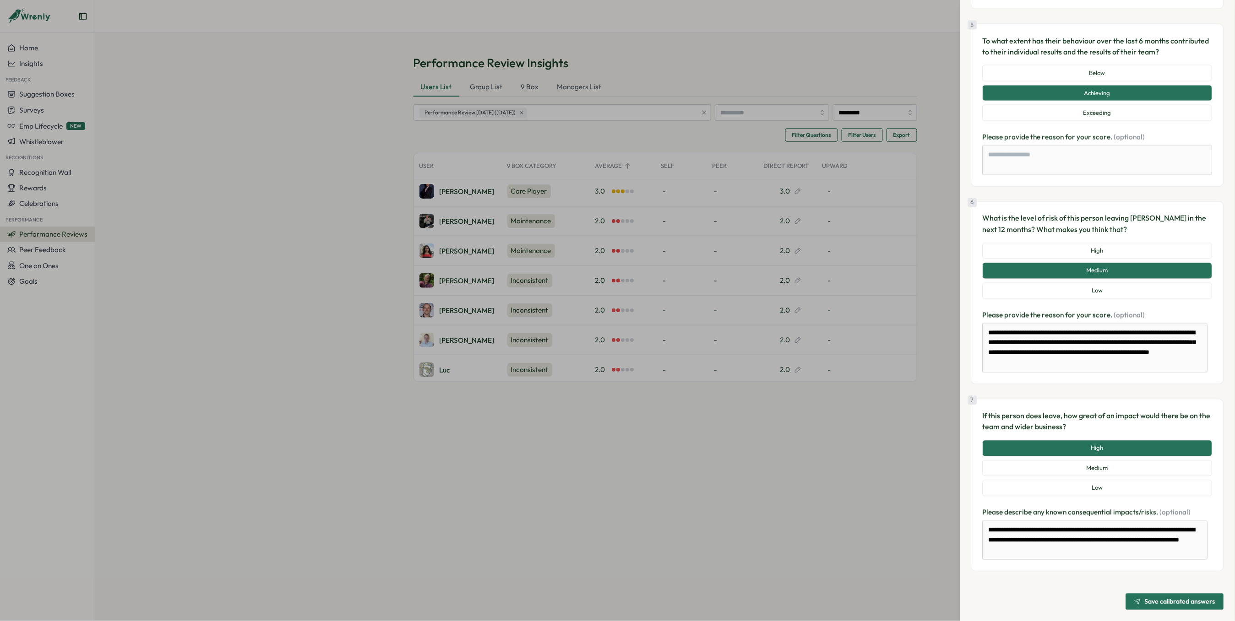
click at [722, 373] on button "Save calibrated answers" at bounding box center [1175, 602] width 98 height 16
